Goal: Task Accomplishment & Management: Manage account settings

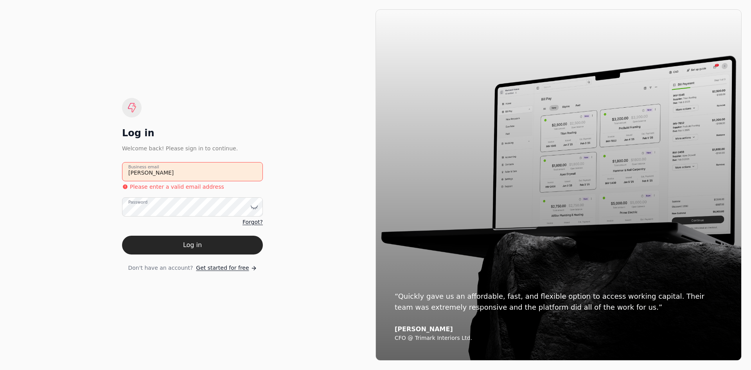
click at [165, 169] on email "[PERSON_NAME]" at bounding box center [192, 171] width 141 height 19
drag, startPoint x: 155, startPoint y: 174, endPoint x: 109, endPoint y: 171, distance: 45.4
click at [109, 171] on div "Log in Welcome back! Please sign in to continue. [PERSON_NAME] Business email P…" at bounding box center [192, 184] width 366 height 351
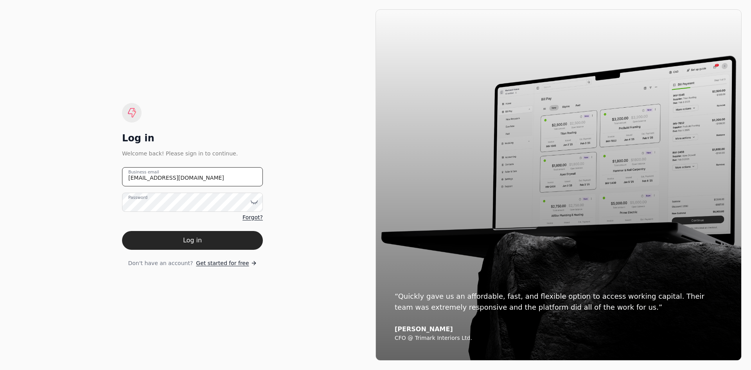
type email "[EMAIL_ADDRESS][DOMAIN_NAME]"
click at [255, 201] on icon at bounding box center [254, 202] width 8 height 8
click at [203, 238] on button "Log in" at bounding box center [192, 240] width 141 height 19
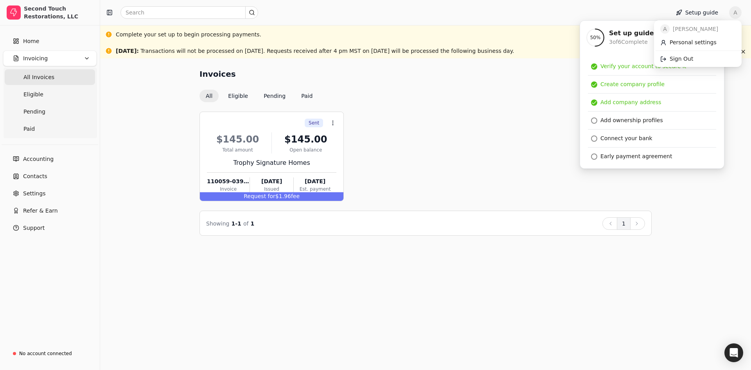
click at [738, 13] on span "A" at bounding box center [735, 12] width 13 height 13
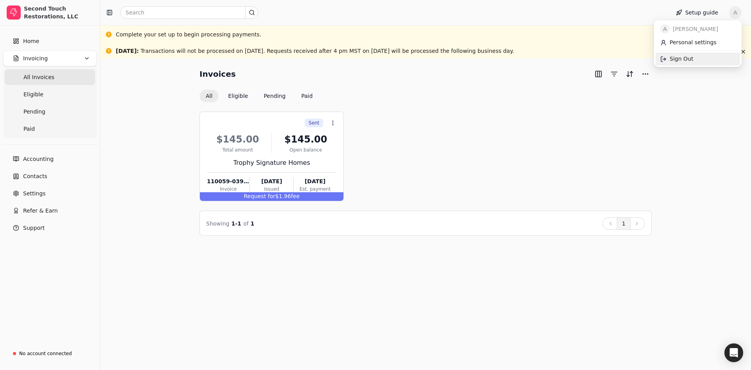
click at [680, 61] on span "Sign Out" at bounding box center [680, 59] width 23 height 8
